Goal: Task Accomplishment & Management: Manage account settings

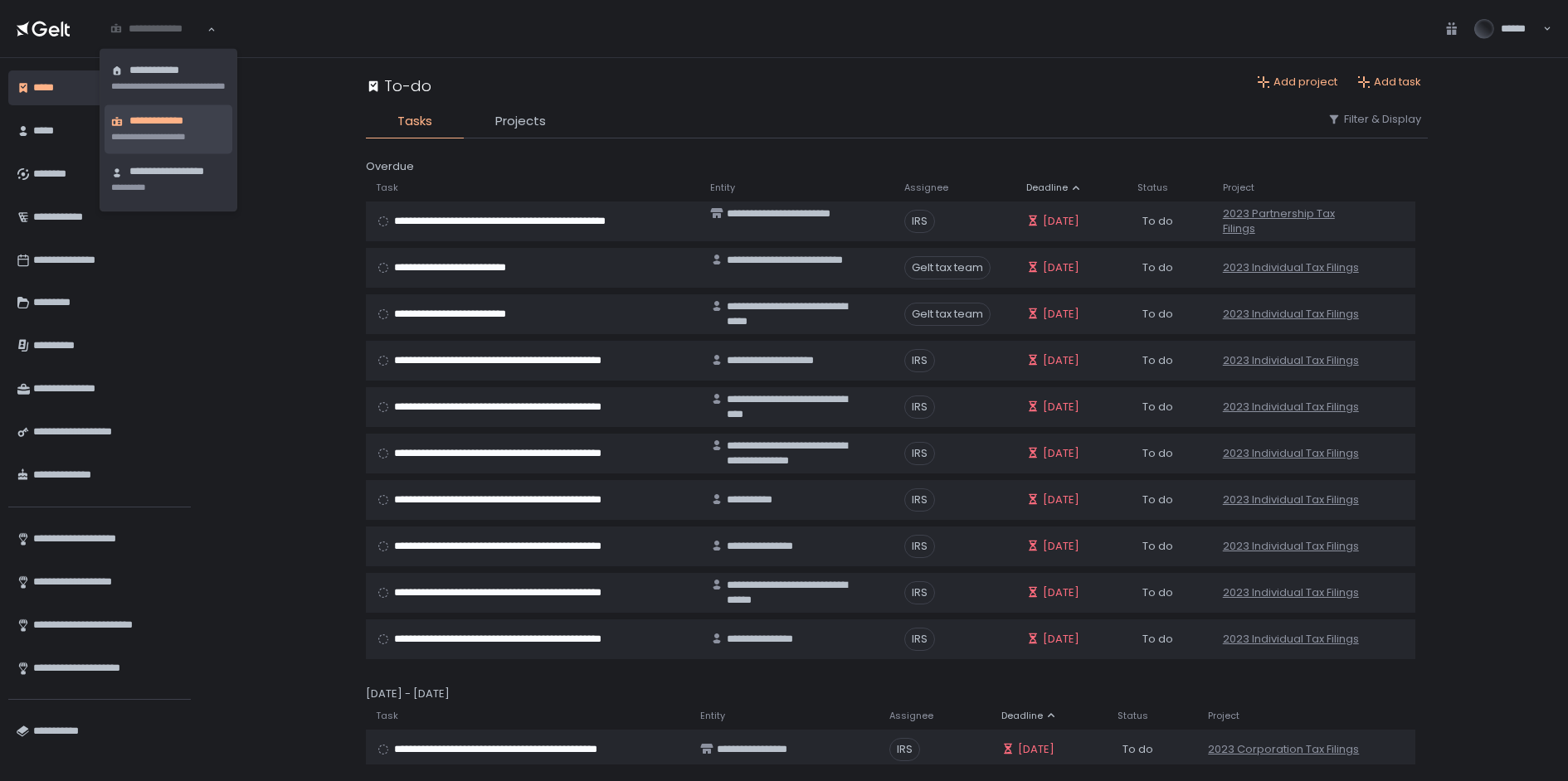
click at [163, 38] on div "**********" at bounding box center [157, 29] width 116 height 34
click at [128, 181] on li "**********" at bounding box center [184, 180] width 159 height 49
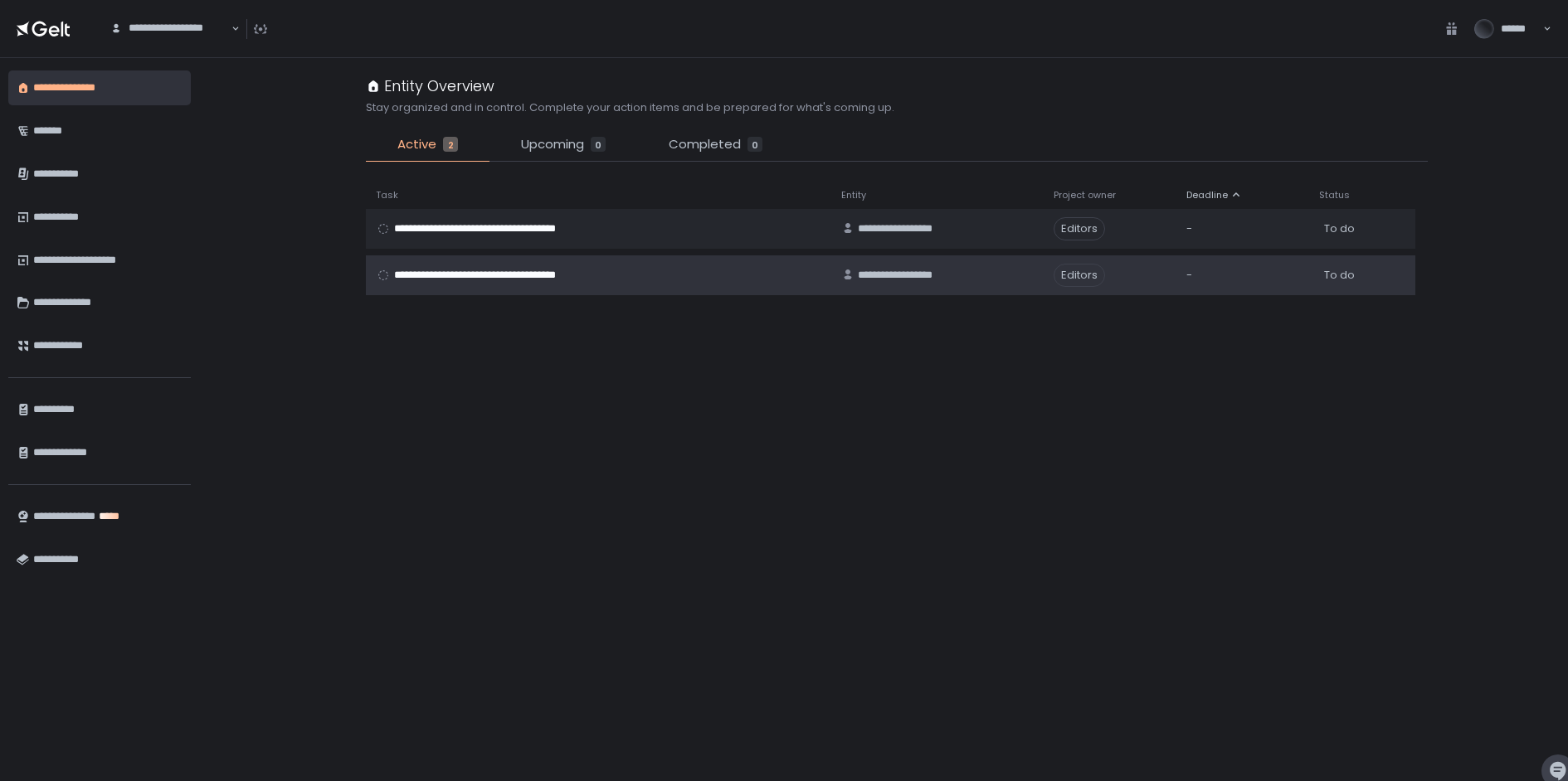
click at [1379, 274] on div "To do" at bounding box center [1362, 275] width 87 height 15
